Goal: Information Seeking & Learning: Learn about a topic

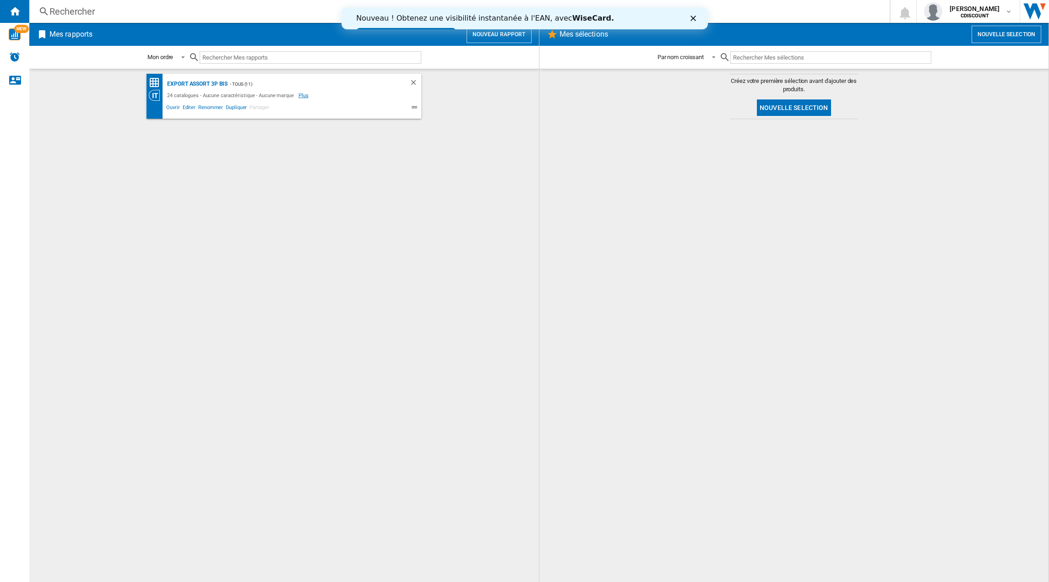
click at [299, 98] on span "Plus" at bounding box center [304, 95] width 11 height 11
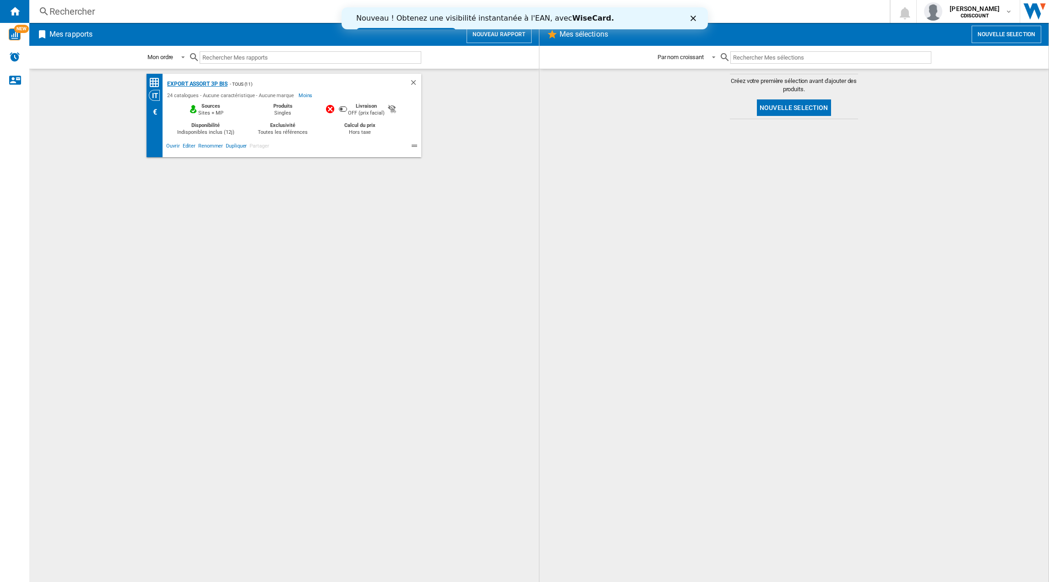
click at [193, 85] on div "Export assort 3P bis" at bounding box center [196, 83] width 63 height 11
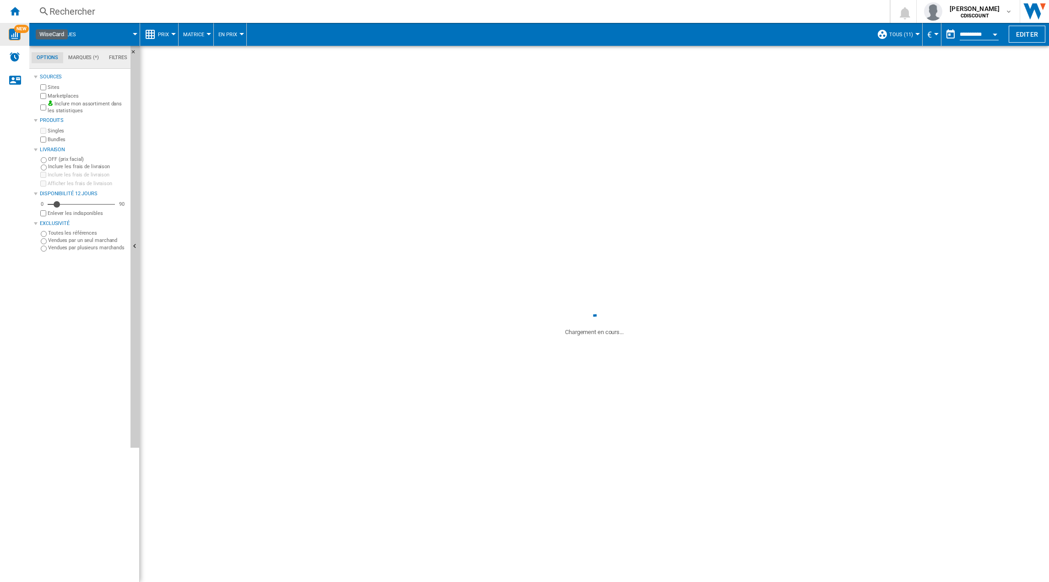
click at [16, 36] on img "WiseCard" at bounding box center [15, 34] width 12 height 12
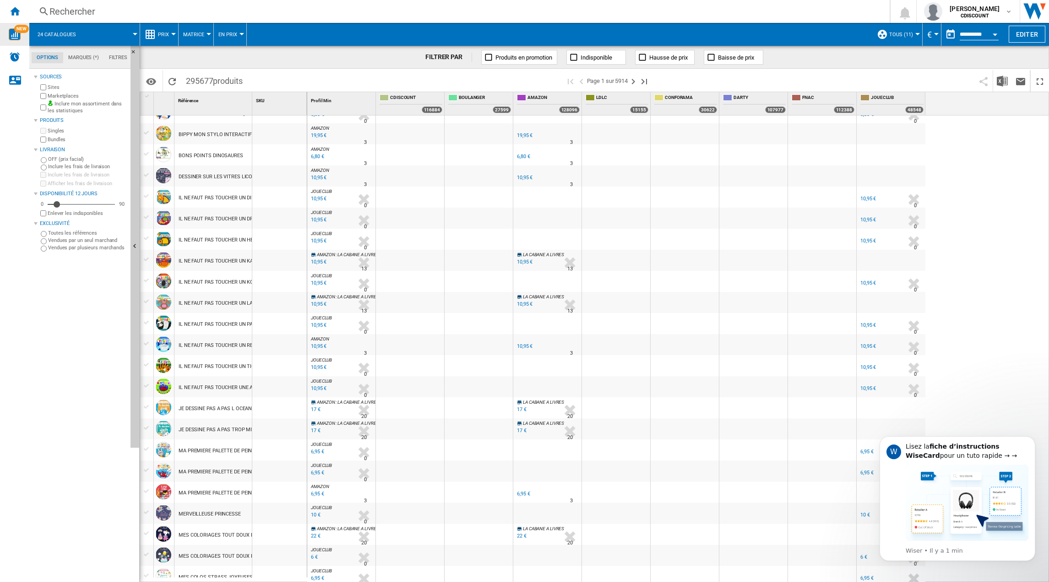
scroll to position [642, 0]
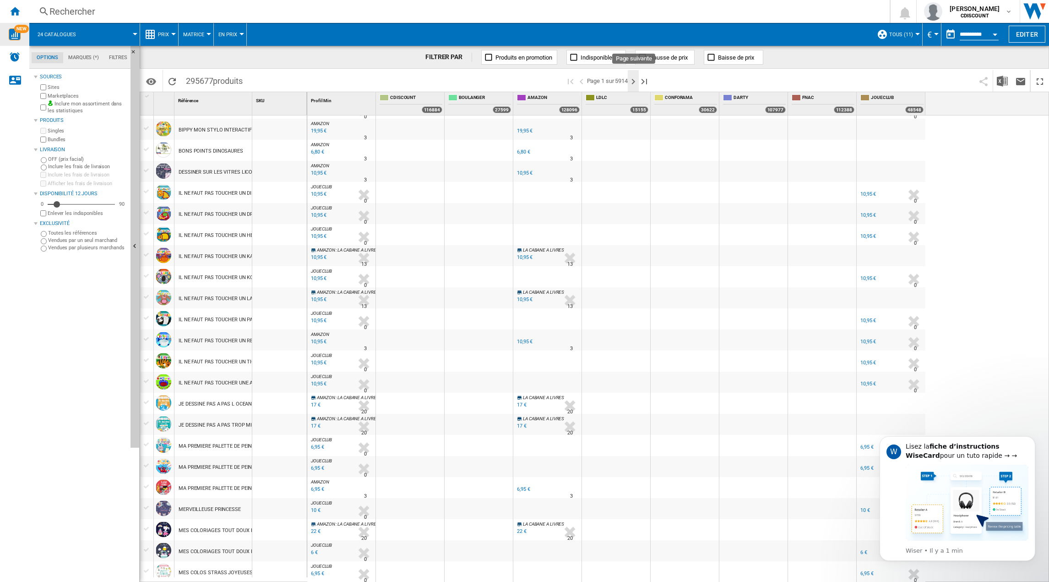
click at [633, 82] on ng-md-icon "Page suivante" at bounding box center [633, 81] width 11 height 11
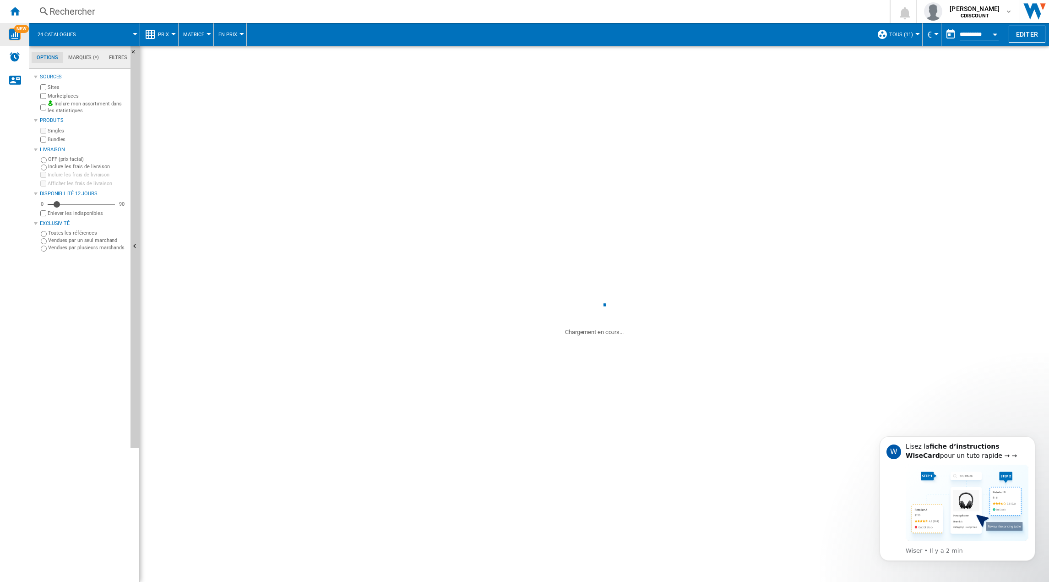
click at [171, 33] on div at bounding box center [173, 34] width 5 height 2
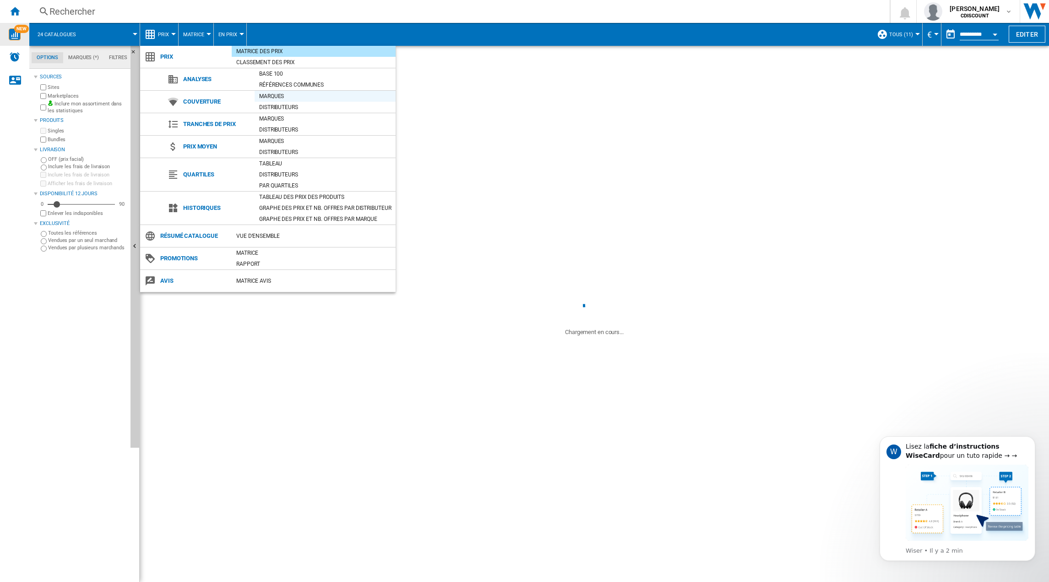
click at [271, 96] on div "Marques" at bounding box center [325, 96] width 141 height 9
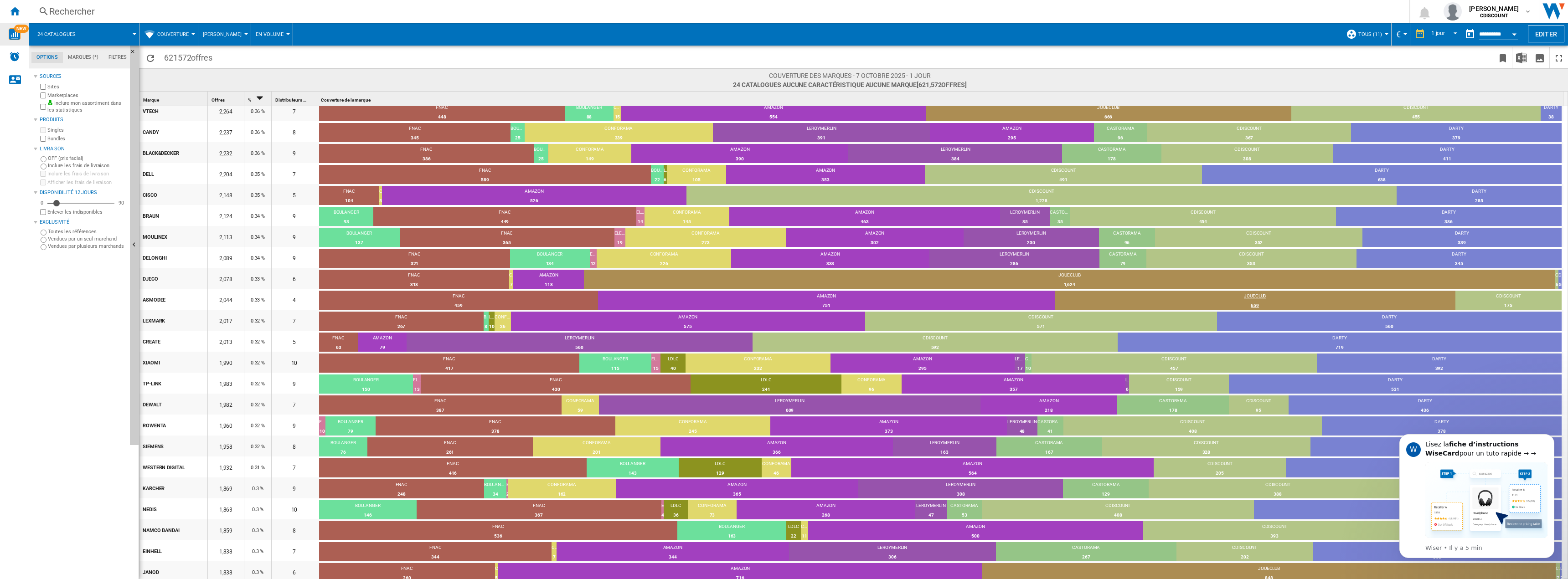
scroll to position [890, 0]
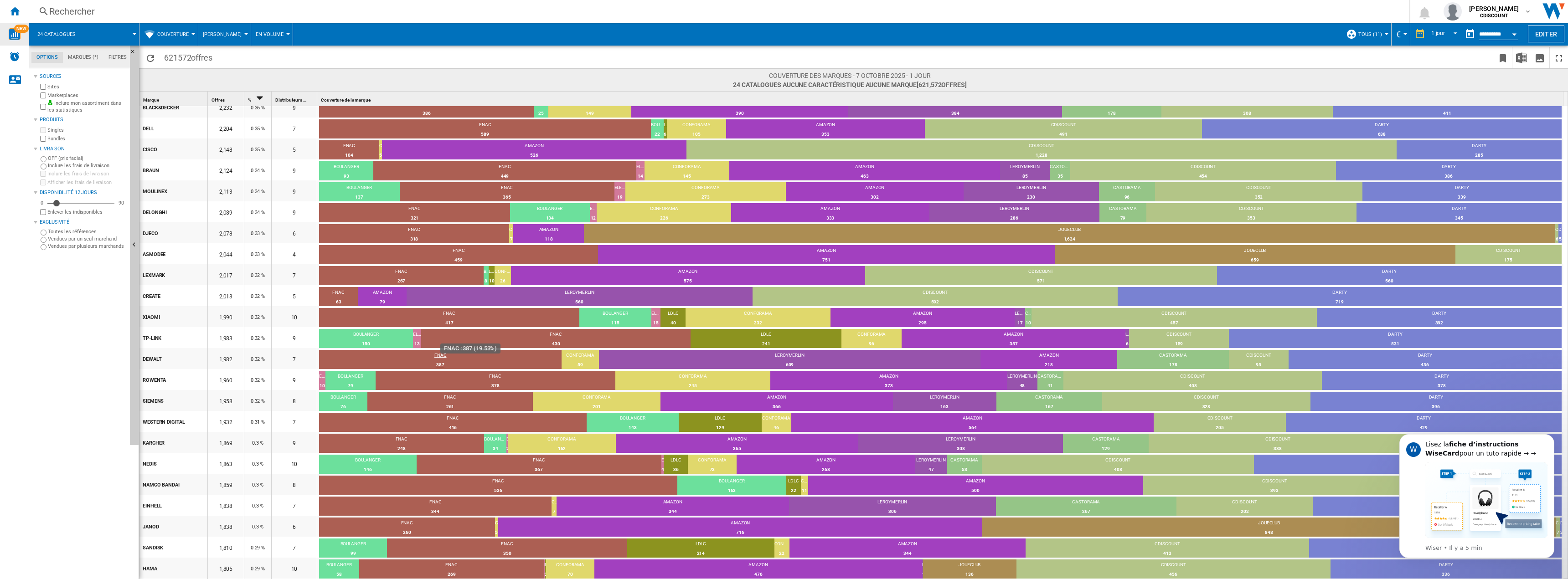
click at [447, 359] on div "FNAC" at bounding box center [441, 356] width 243 height 8
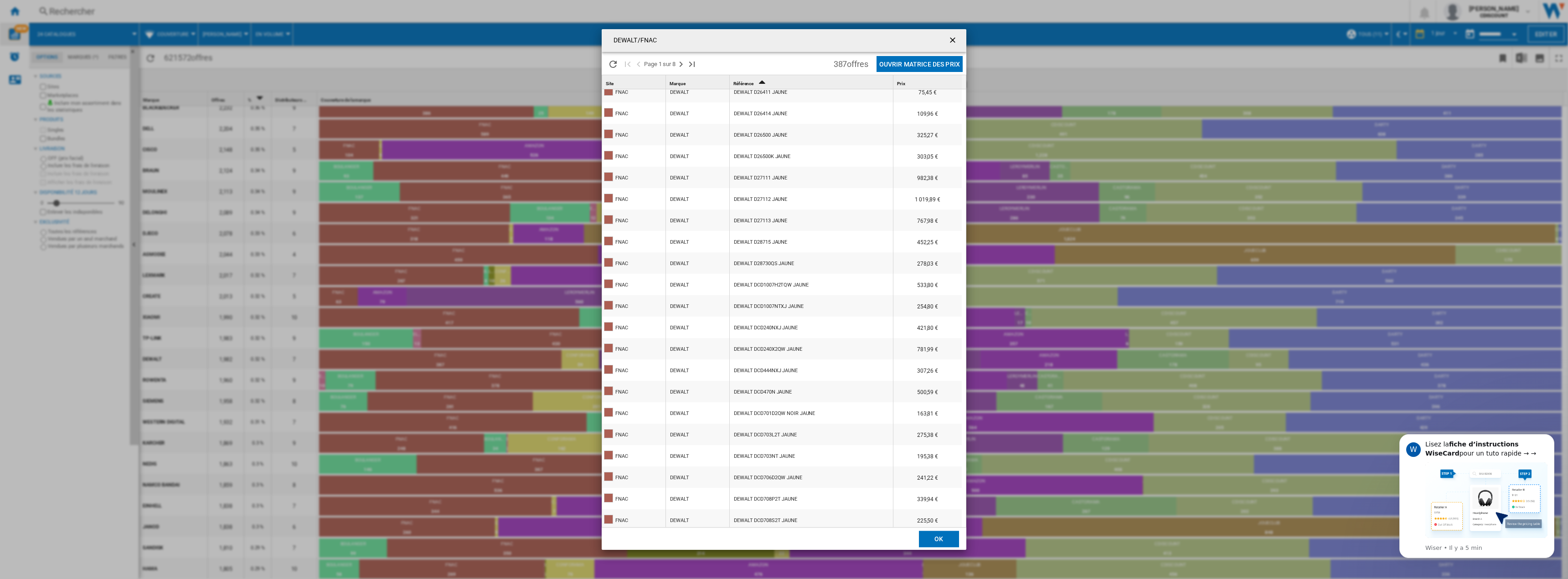
scroll to position [637, 0]
click at [770, 233] on div "DEWALT DCD444NXJ JAUNE" at bounding box center [765, 235] width 64 height 21
click at [764, 191] on div "DEWALT DCD240NXJ JAUNE" at bounding box center [765, 192] width 64 height 21
click at [952, 39] on ng-md-icon "getI18NText('BUTTONS.CLOSE_DIALOG')" at bounding box center [953, 41] width 11 height 11
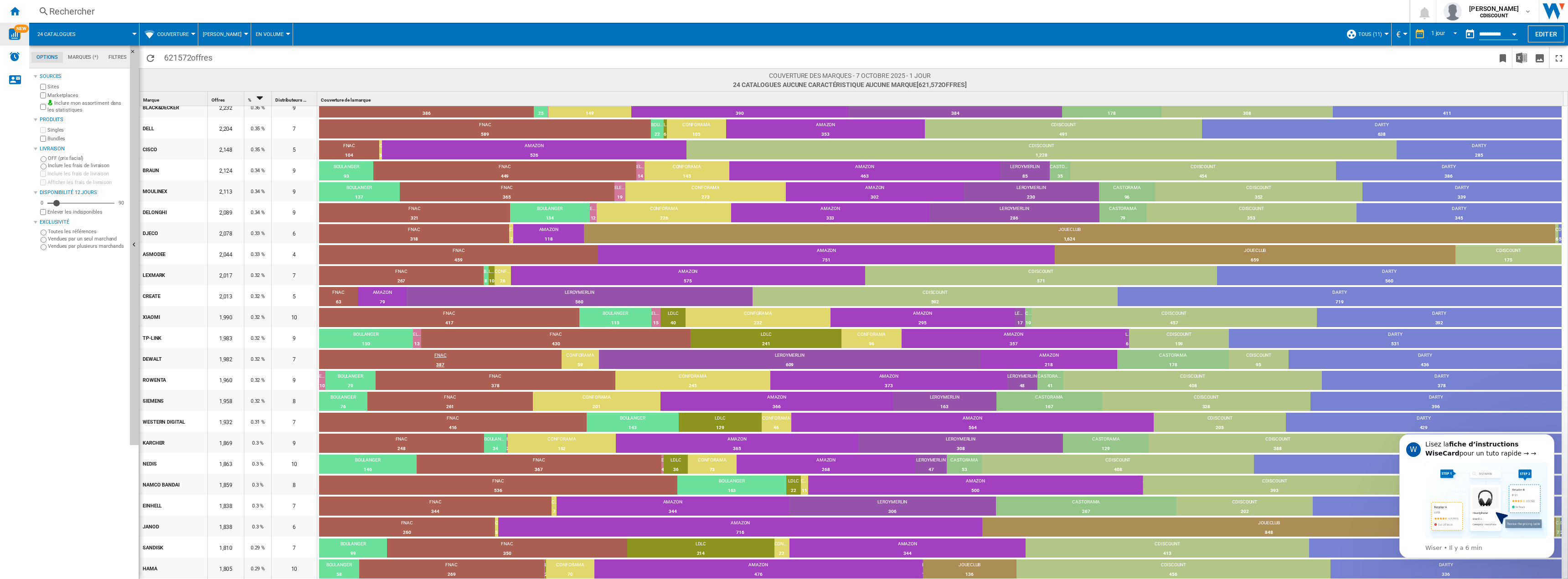
scroll to position [936, 0]
